Goal: Find contact information: Find contact information

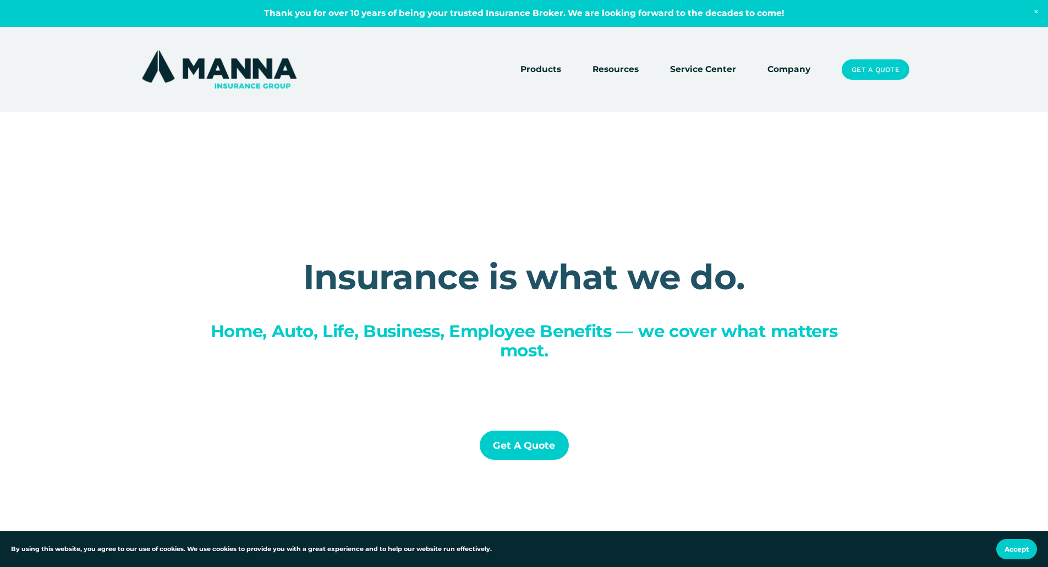
click at [796, 75] on link "Company" at bounding box center [788, 69] width 43 height 15
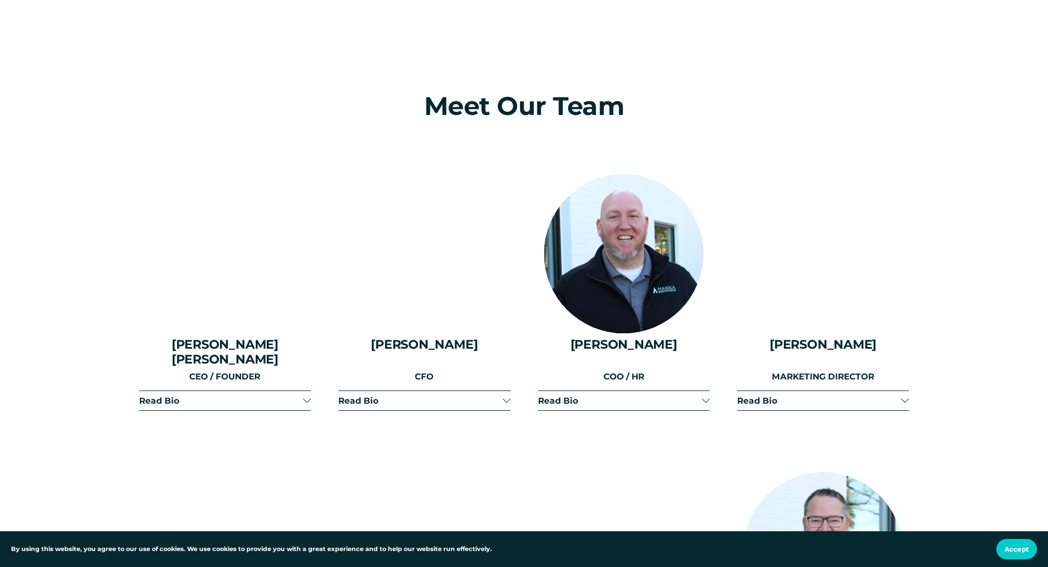
scroll to position [1320, 0]
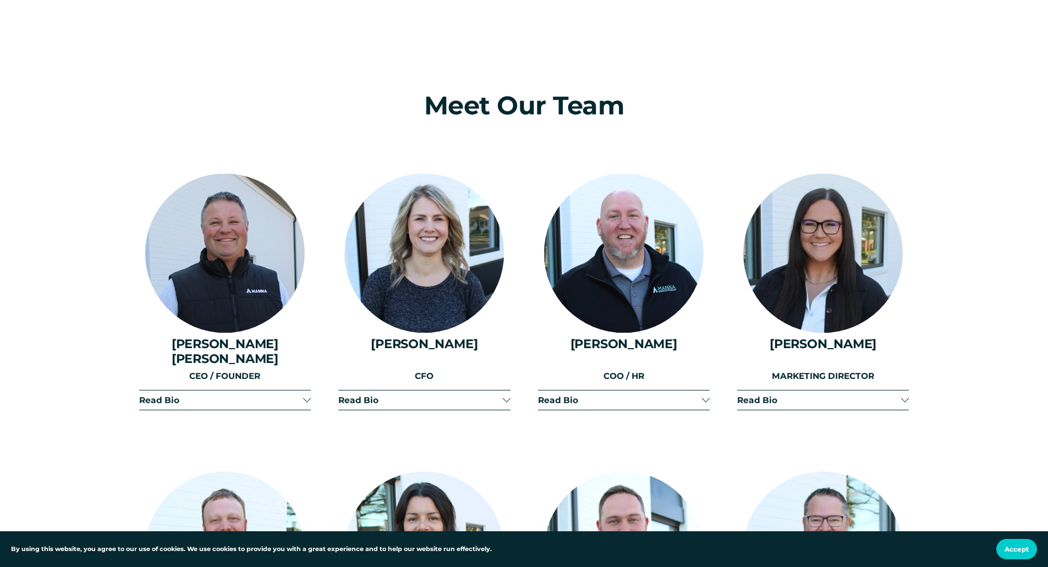
click at [156, 395] on span "Read Bio" at bounding box center [221, 400] width 164 height 10
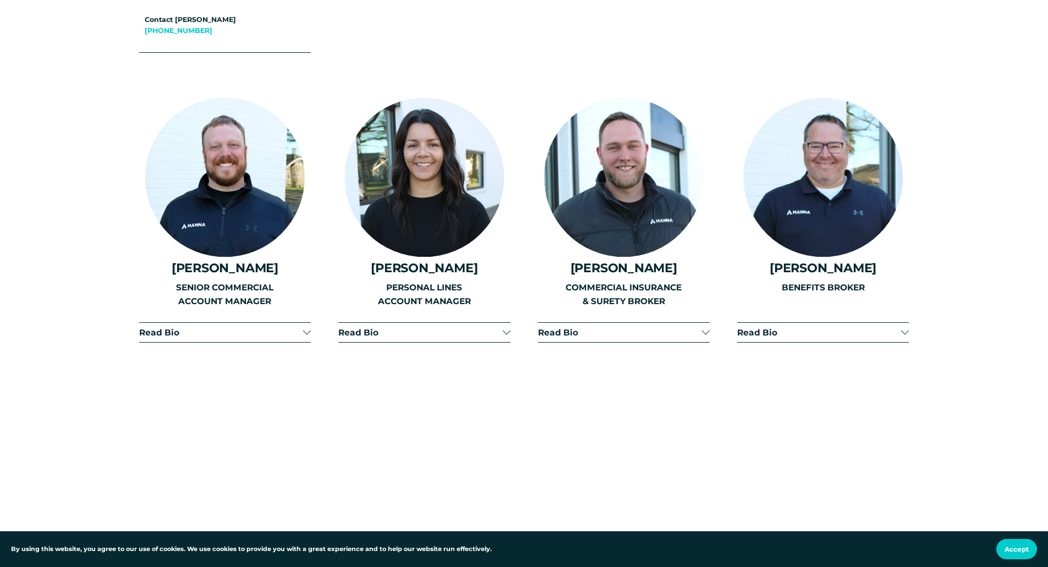
scroll to position [1981, 0]
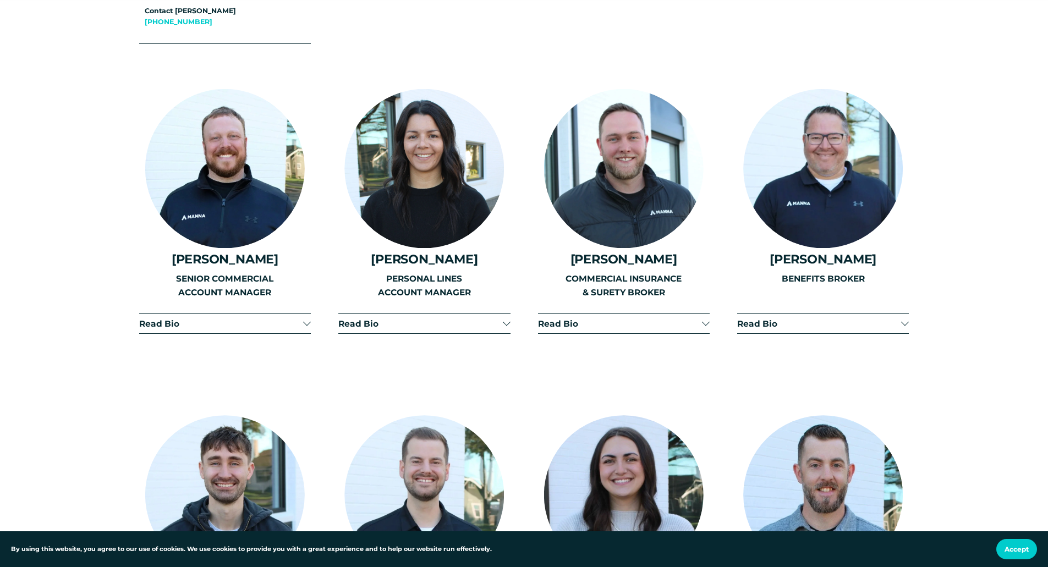
click at [571, 319] on span "Read Bio" at bounding box center [620, 324] width 164 height 10
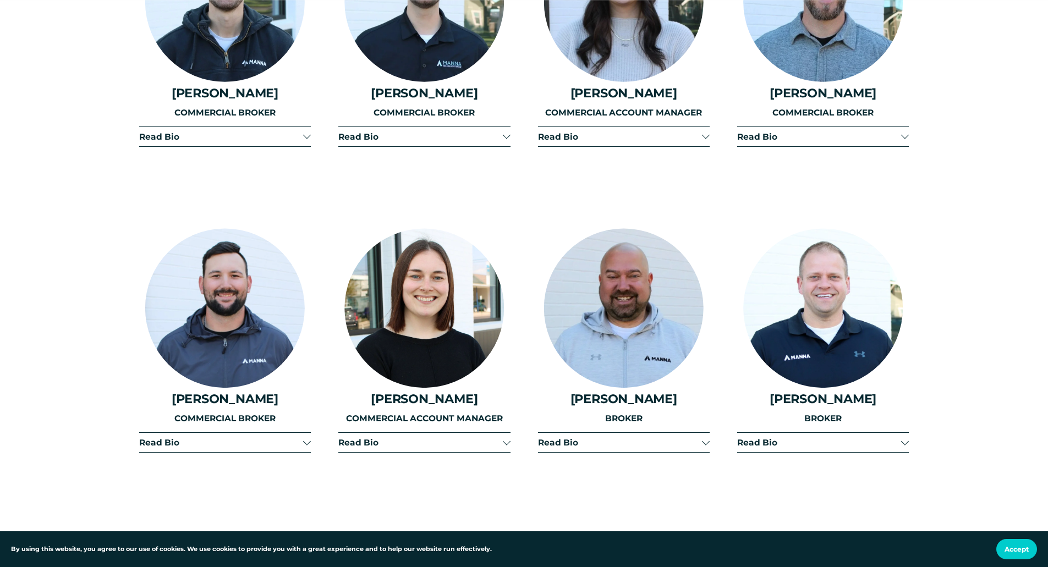
scroll to position [2641, 0]
click at [583, 437] on span "Read Bio" at bounding box center [620, 442] width 164 height 10
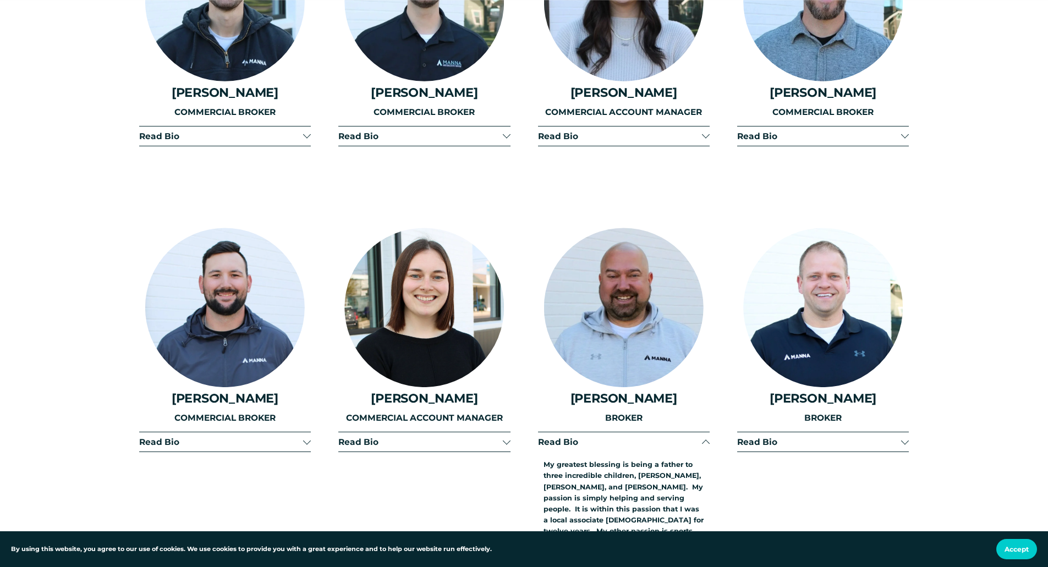
click at [575, 437] on span "Read Bio" at bounding box center [620, 442] width 164 height 10
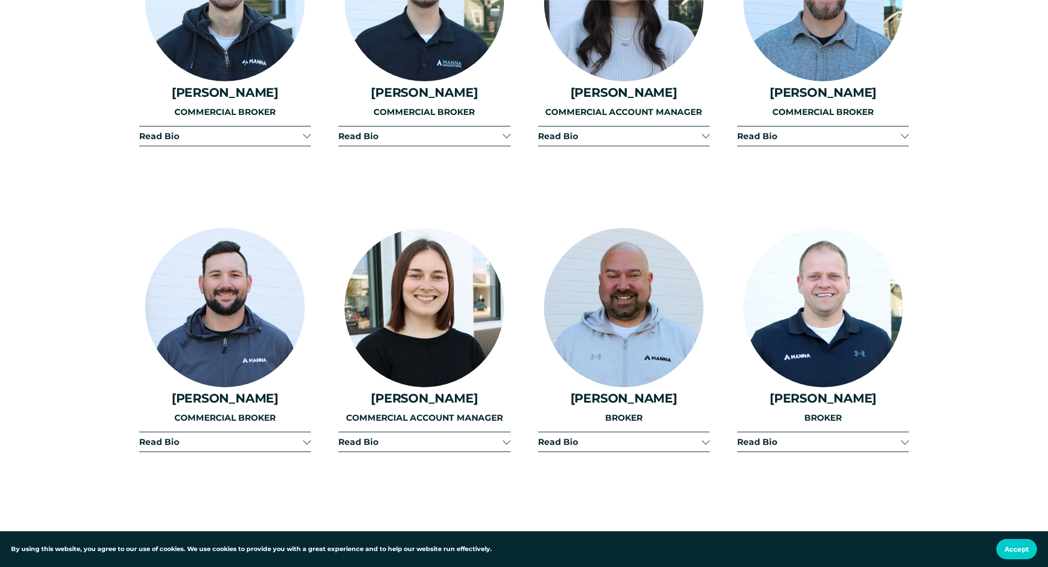
click at [569, 437] on span "Read Bio" at bounding box center [620, 442] width 164 height 10
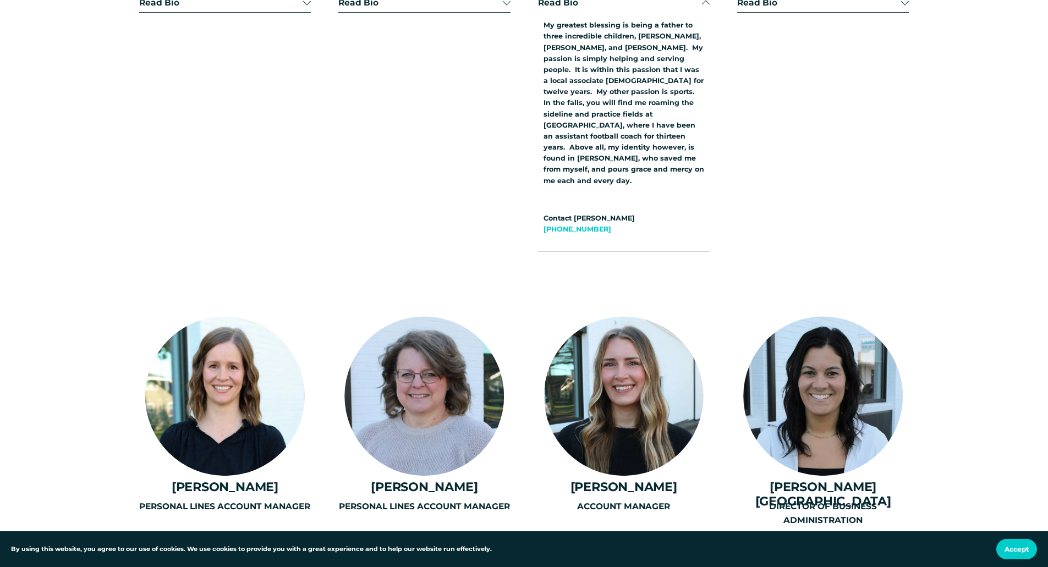
scroll to position [3081, 0]
click at [209, 500] on div "PERSONAL LINES ACCOUNT MANAGER" at bounding box center [225, 539] width 172 height 78
click at [168, 500] on div "PERSONAL LINES ACCOUNT MANAGER" at bounding box center [225, 539] width 172 height 78
click at [173, 500] on div "PERSONAL LINES ACCOUNT MANAGER" at bounding box center [225, 539] width 172 height 78
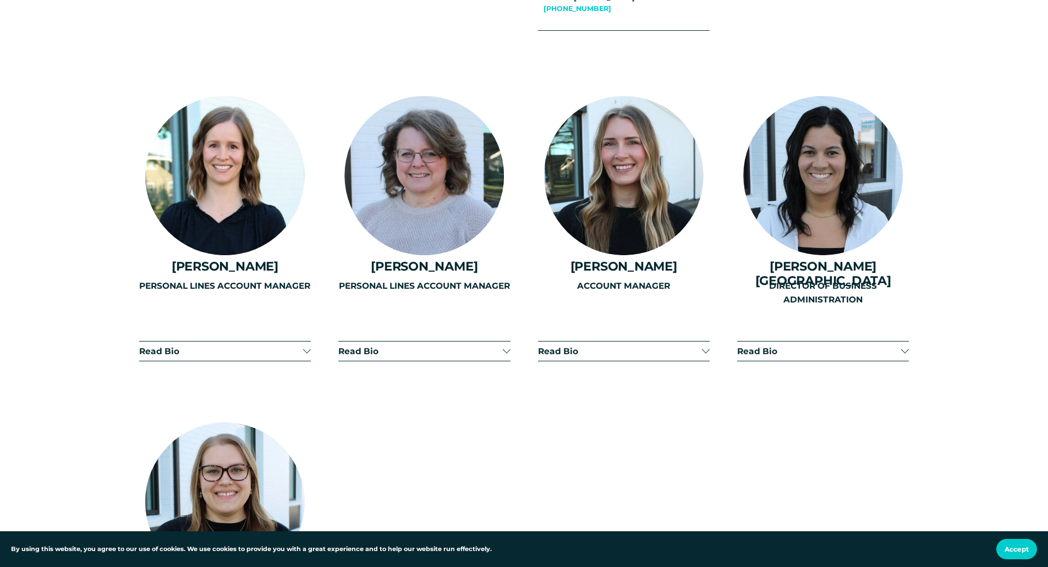
click at [169, 279] on div "PERSONAL LINES ACCOUNT MANAGER" at bounding box center [225, 318] width 172 height 78
click at [175, 279] on div "PERSONAL LINES ACCOUNT MANAGER" at bounding box center [225, 318] width 172 height 78
click at [303, 279] on div "PERSONAL LINES ACCOUNT MANAGER" at bounding box center [225, 318] width 172 height 78
click at [306, 279] on div "PERSONAL LINES ACCOUNT MANAGER" at bounding box center [225, 318] width 172 height 78
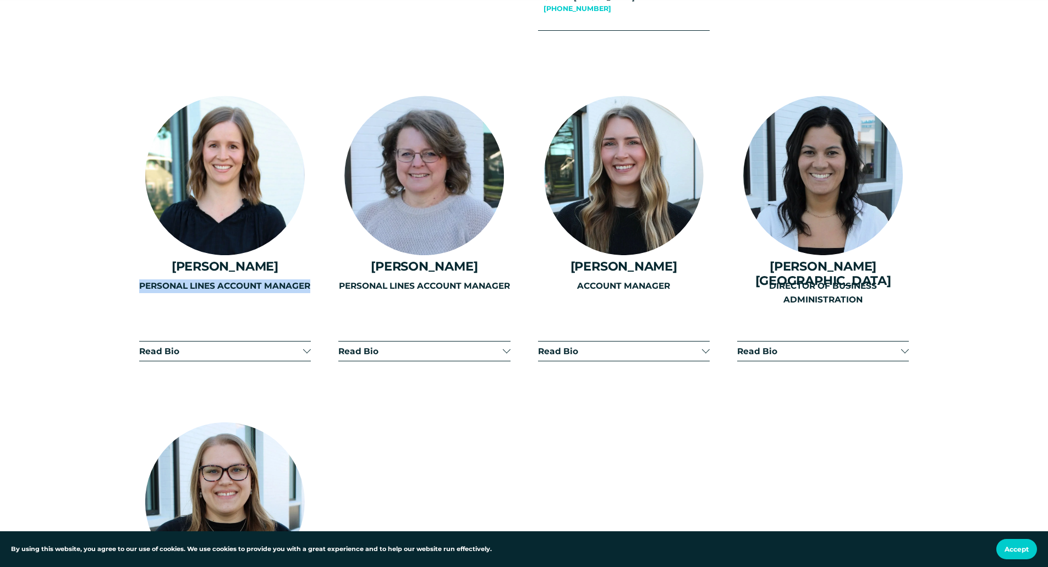
click at [306, 279] on div "PERSONAL LINES ACCOUNT MANAGER" at bounding box center [225, 318] width 172 height 78
click at [560, 279] on div "ACCOUNT MANAGER" at bounding box center [624, 318] width 172 height 78
click at [705, 279] on div "ACCOUNT MANAGER" at bounding box center [624, 318] width 172 height 78
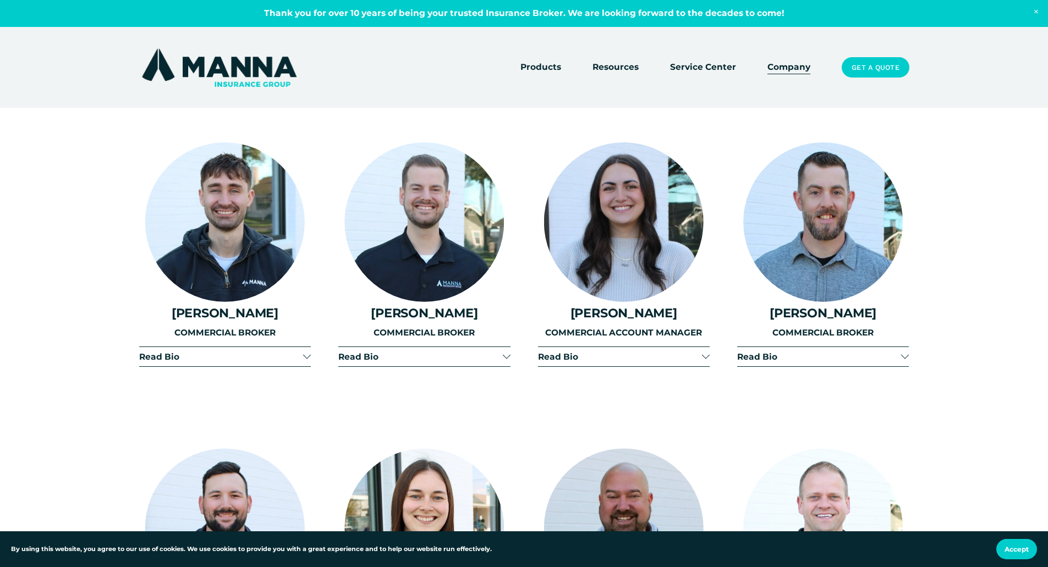
scroll to position [2421, 0]
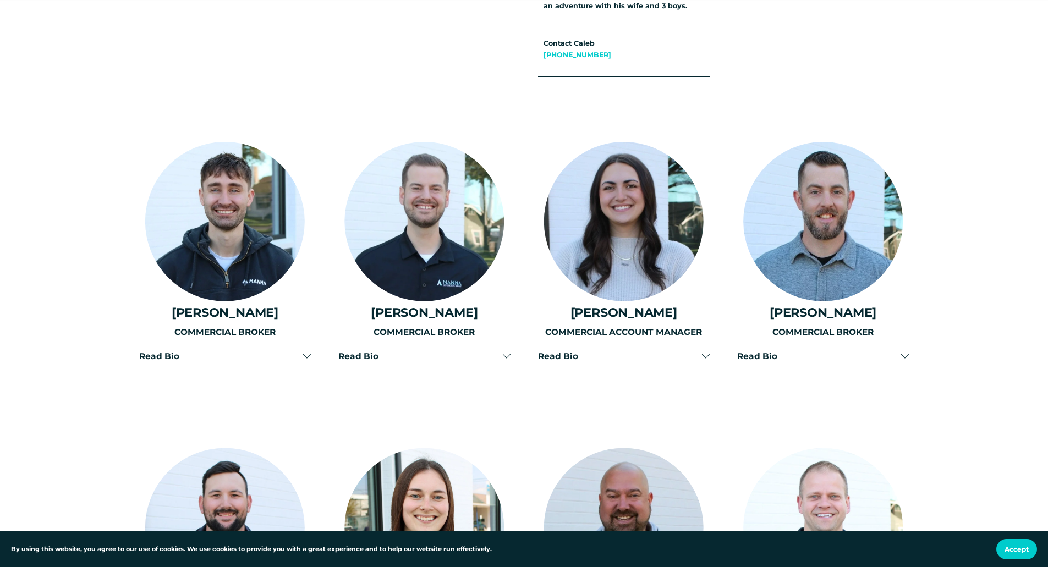
click at [567, 351] on span "Read Bio" at bounding box center [620, 356] width 164 height 10
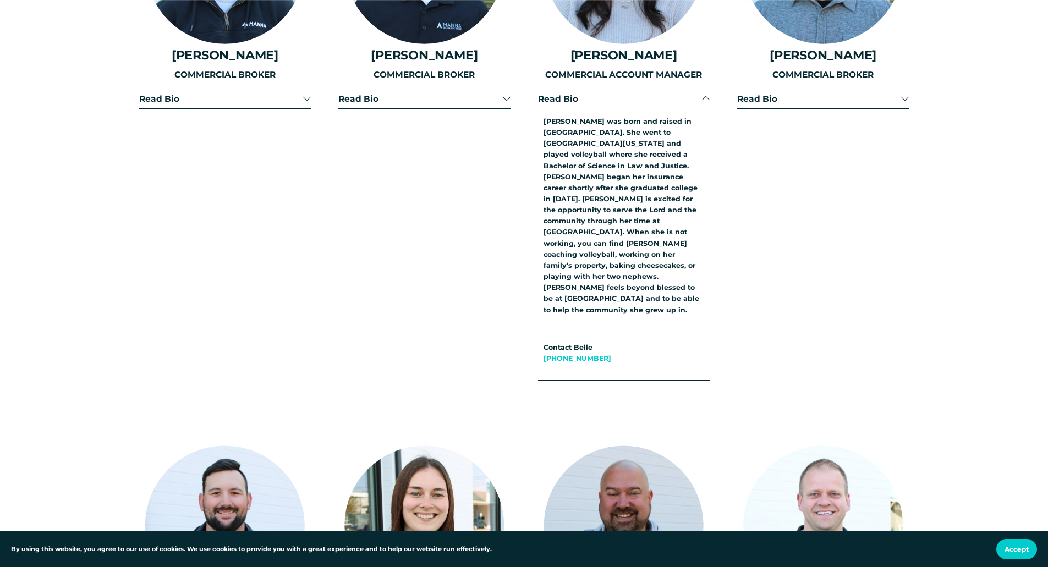
scroll to position [2861, 0]
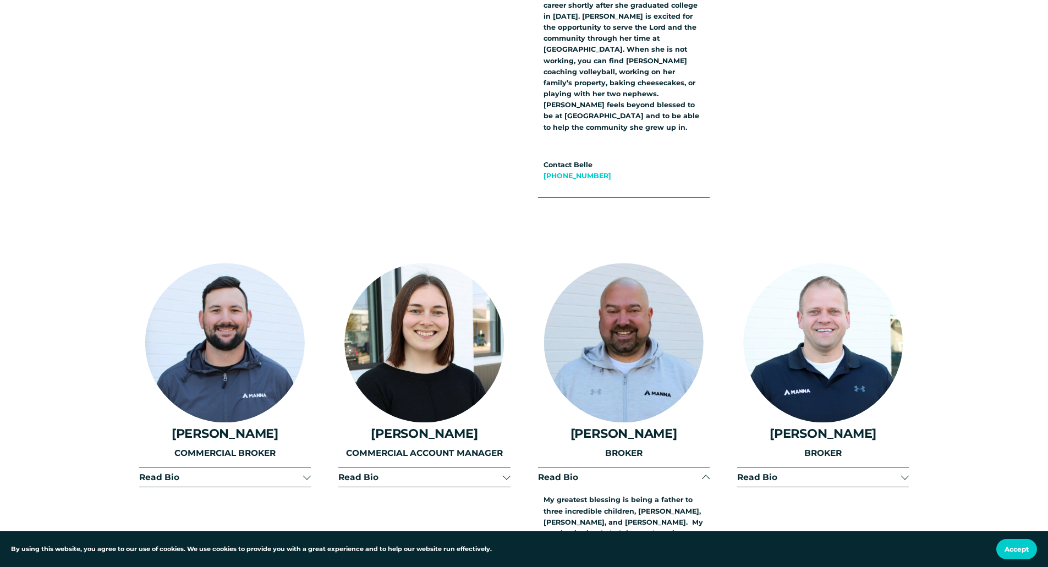
click at [364, 472] on span "Read Bio" at bounding box center [420, 477] width 164 height 10
click at [162, 468] on button "Read Bio" at bounding box center [225, 477] width 172 height 19
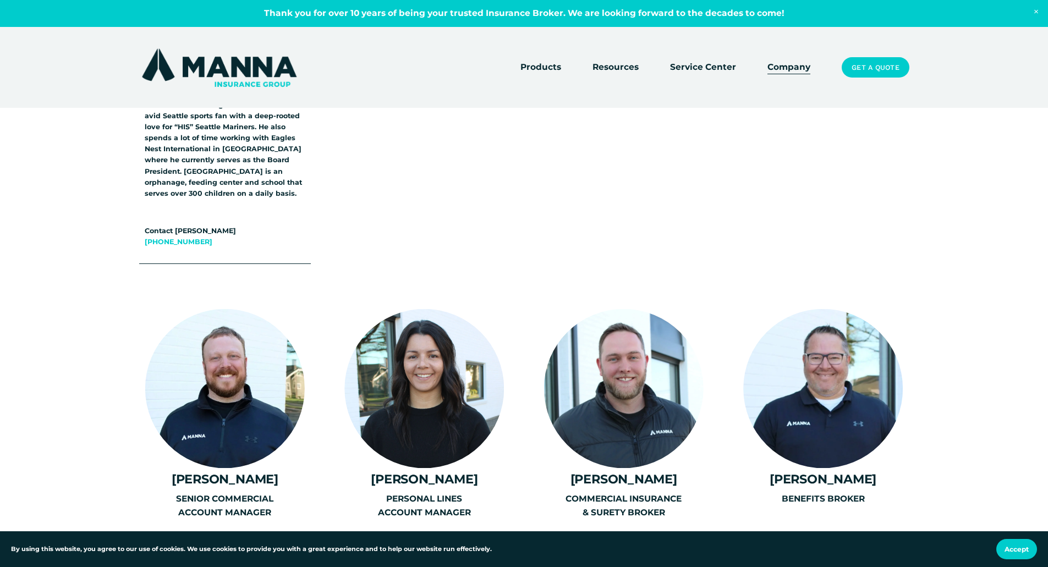
scroll to position [1981, 0]
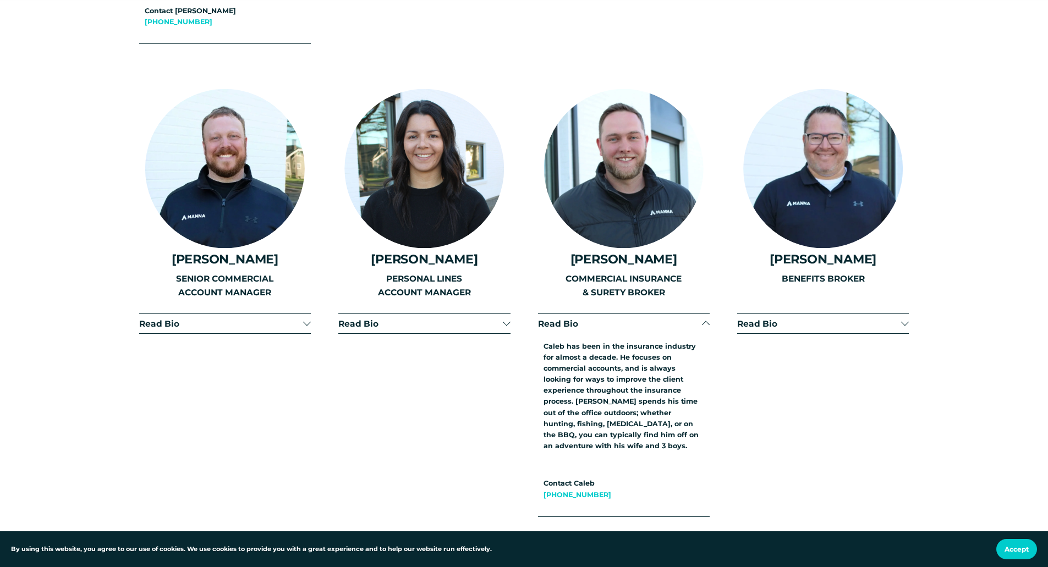
click at [579, 491] on link "[PHONE_NUMBER]" at bounding box center [578, 495] width 68 height 8
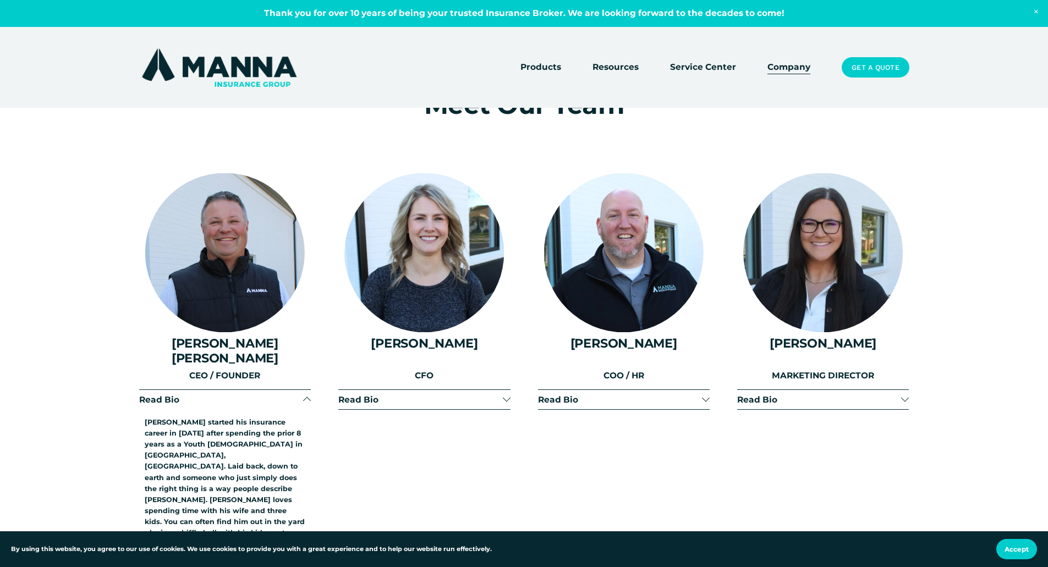
scroll to position [1320, 0]
click at [365, 401] on div "Read Bio [PERSON_NAME] started with Manna Insurance in [DATE]. She graduated fr…" at bounding box center [424, 547] width 172 height 315
click at [364, 395] on span "Read Bio" at bounding box center [420, 400] width 164 height 10
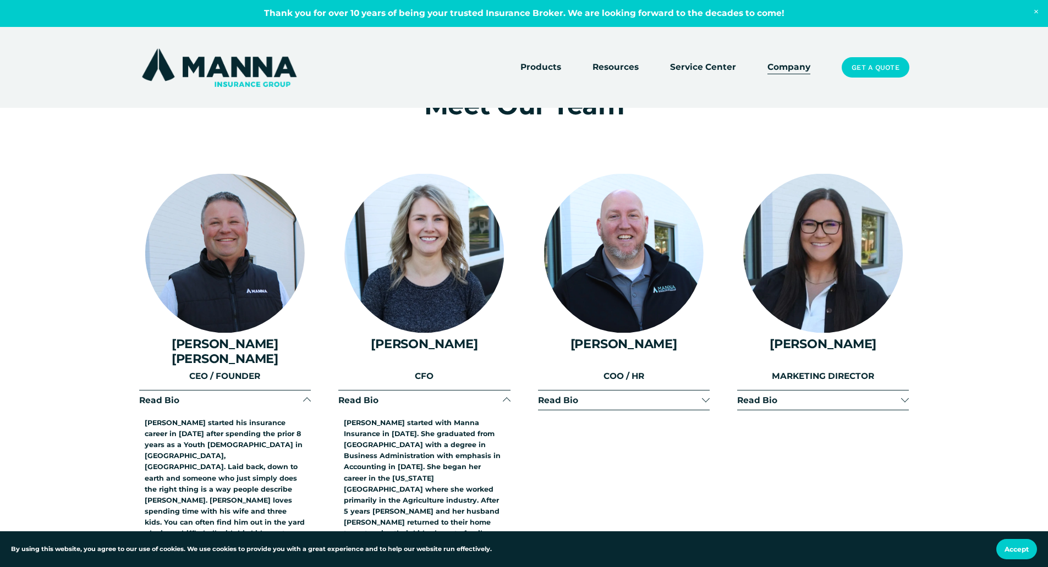
click at [562, 395] on span "Read Bio" at bounding box center [620, 400] width 164 height 10
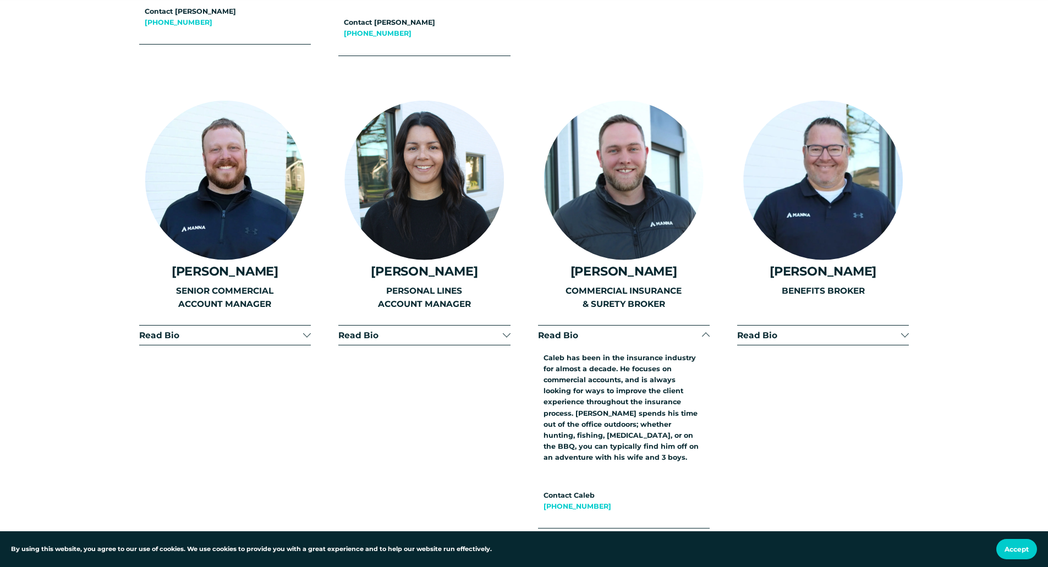
scroll to position [1981, 0]
click at [589, 502] on link "[PHONE_NUMBER]" at bounding box center [578, 506] width 68 height 8
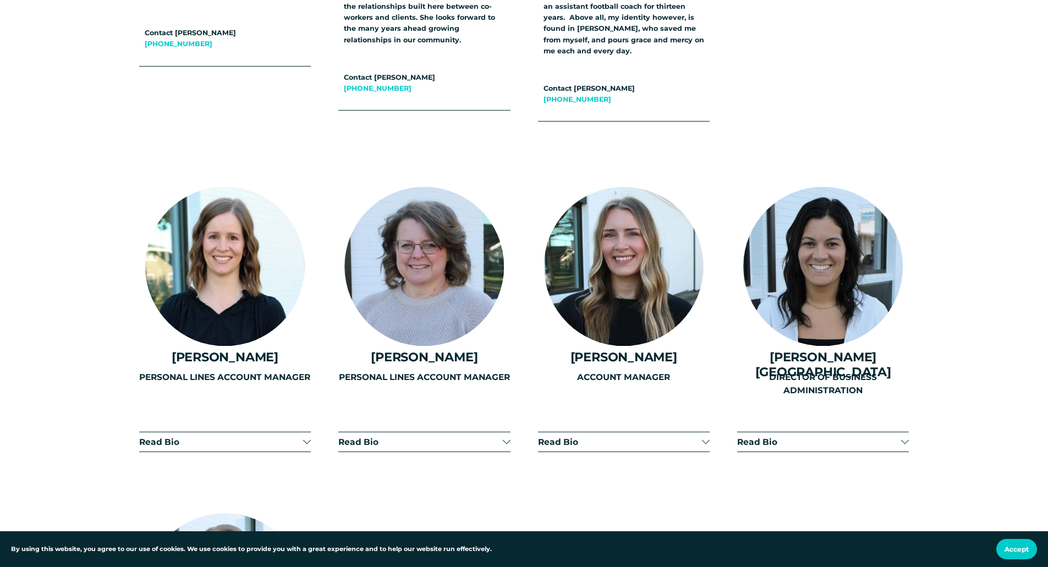
scroll to position [3521, 0]
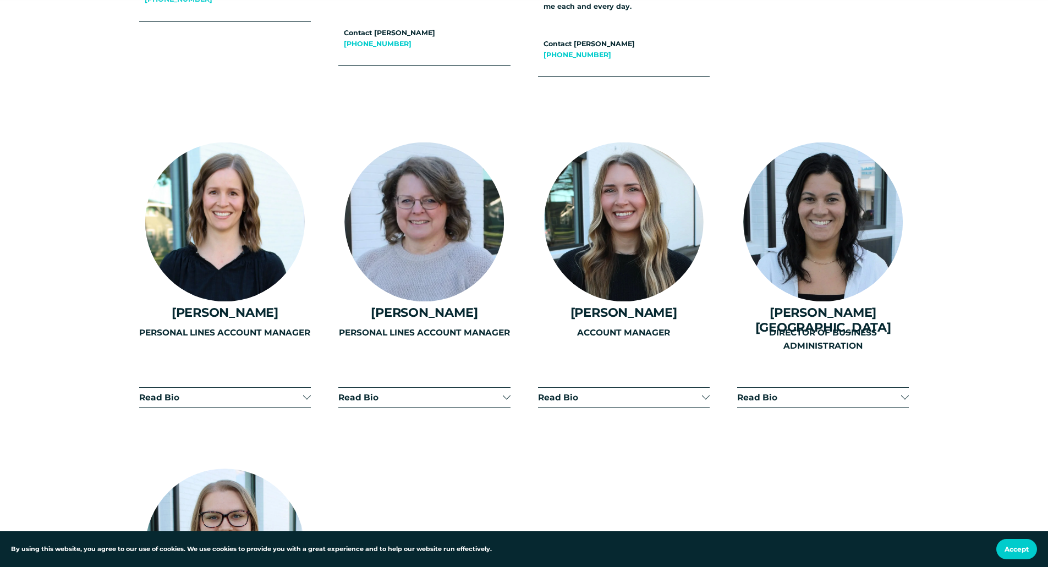
drag, startPoint x: 159, startPoint y: 272, endPoint x: 167, endPoint y: 278, distance: 9.5
click at [159, 326] on div "PERSONAL LINES ACCOUNT MANAGER" at bounding box center [225, 365] width 172 height 78
click at [172, 326] on div "PERSONAL LINES ACCOUNT MANAGER" at bounding box center [225, 365] width 172 height 78
click at [301, 326] on div "PERSONAL LINES ACCOUNT MANAGER" at bounding box center [225, 365] width 172 height 78
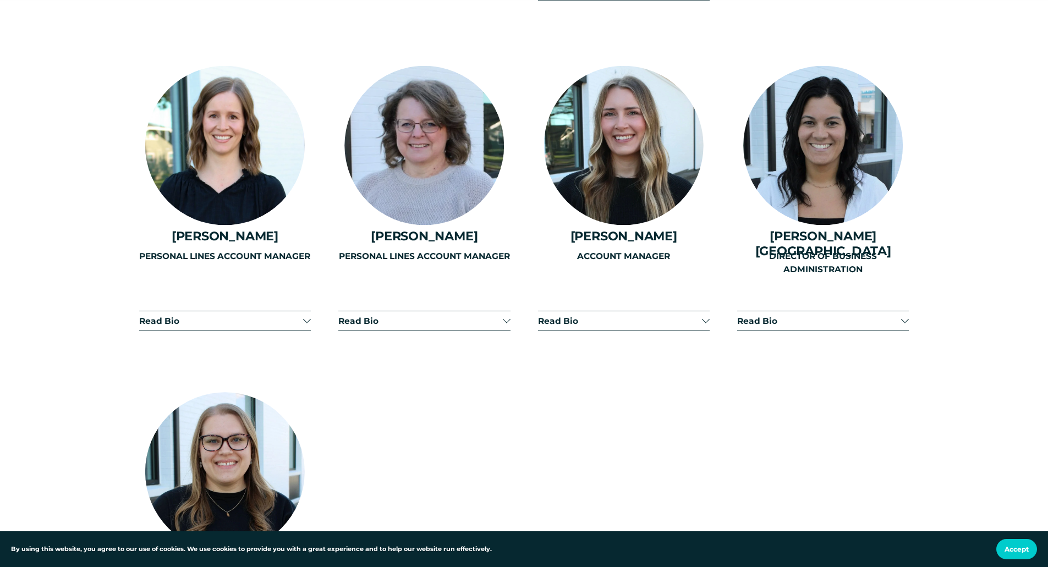
scroll to position [3741, 0]
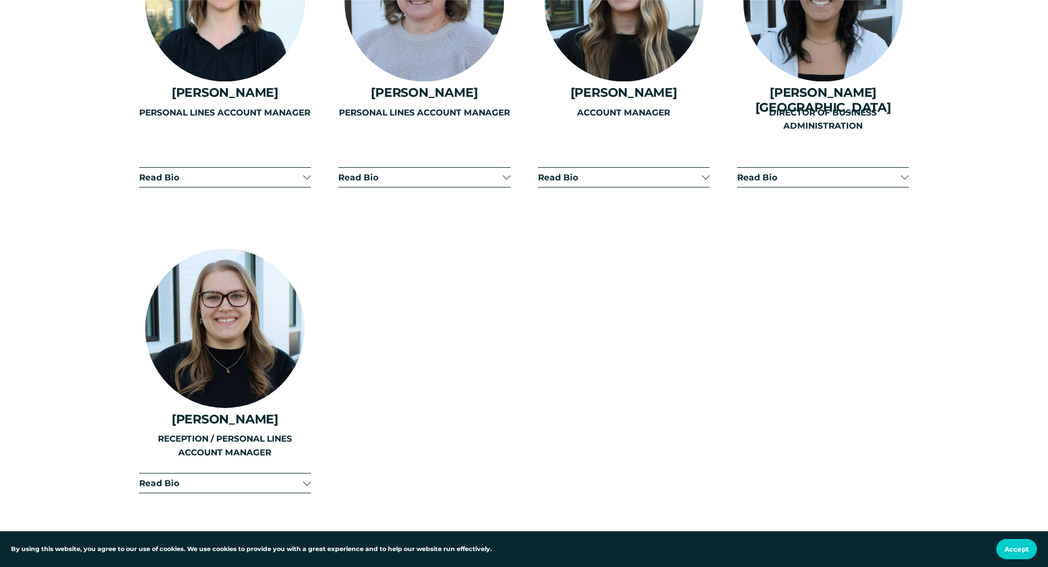
click at [154, 478] on span "Read Bio" at bounding box center [221, 483] width 164 height 10
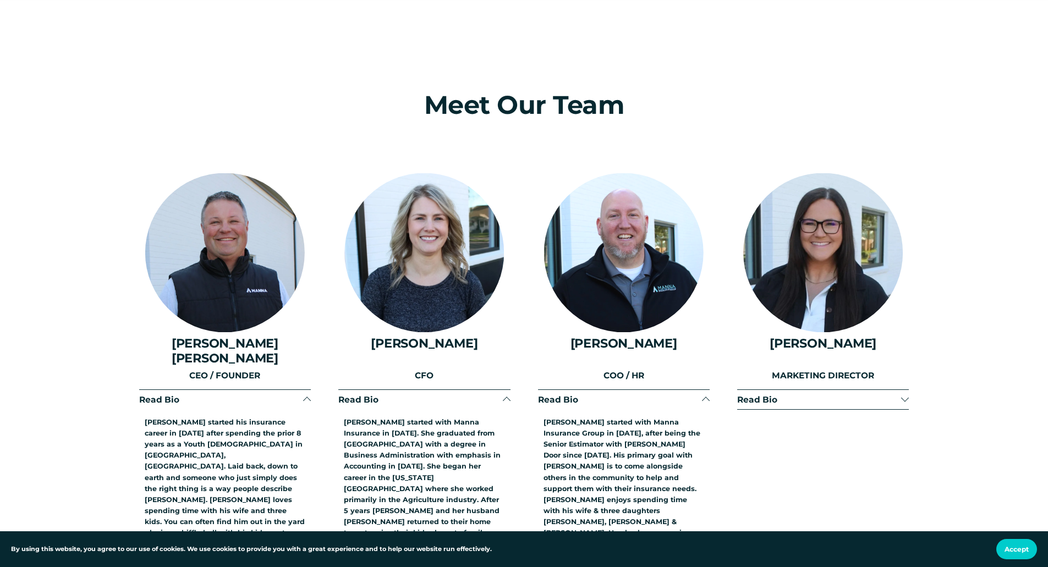
scroll to position [1320, 0]
click at [770, 395] on span "Read Bio" at bounding box center [819, 400] width 164 height 10
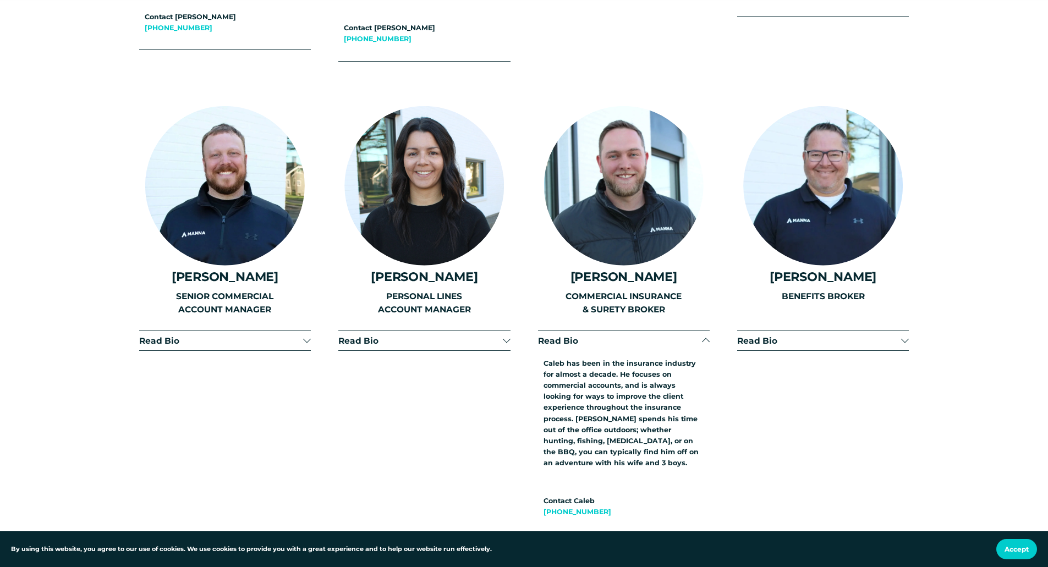
scroll to position [1981, 0]
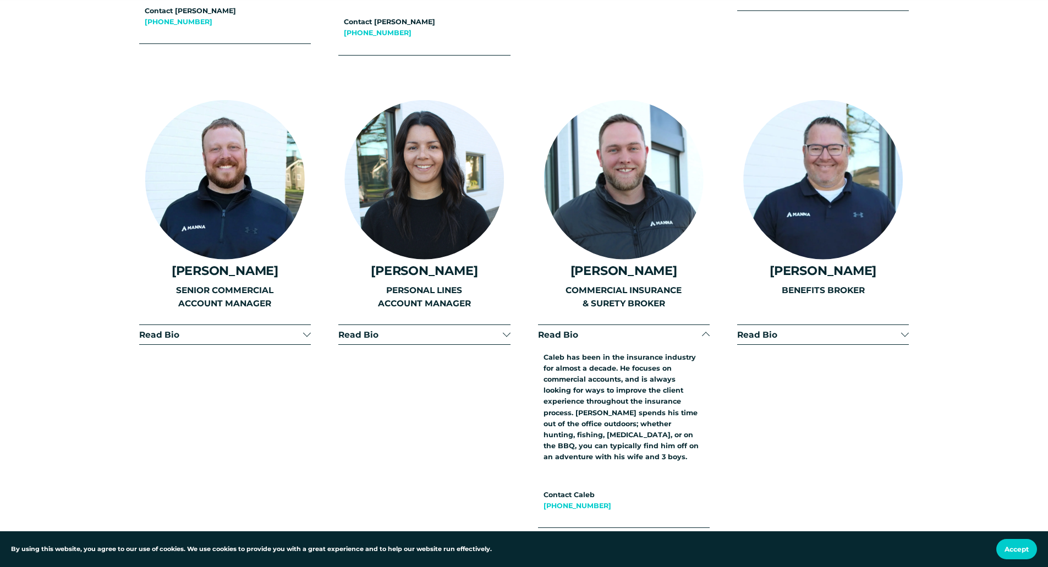
click at [163, 330] on span "Read Bio" at bounding box center [221, 335] width 164 height 10
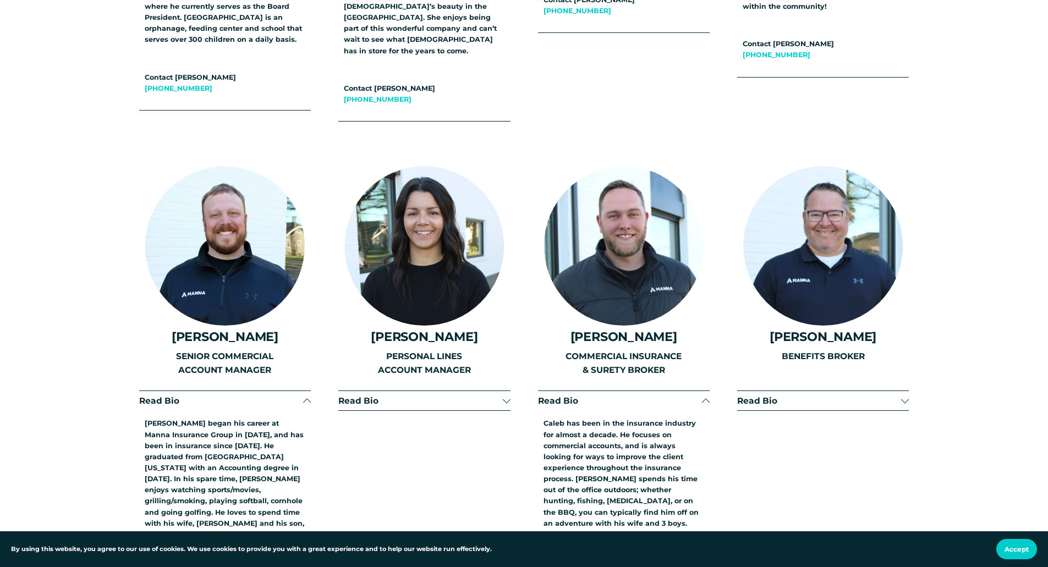
scroll to position [1914, 0]
